Goal: Task Accomplishment & Management: Use online tool/utility

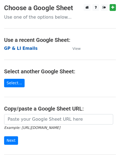
click at [20, 49] on strong "GP & LI Emails" at bounding box center [20, 48] width 33 height 5
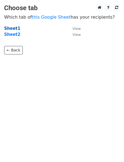
click at [14, 29] on strong "Sheet1" at bounding box center [12, 28] width 16 height 5
